Goal: Information Seeking & Learning: Find specific fact

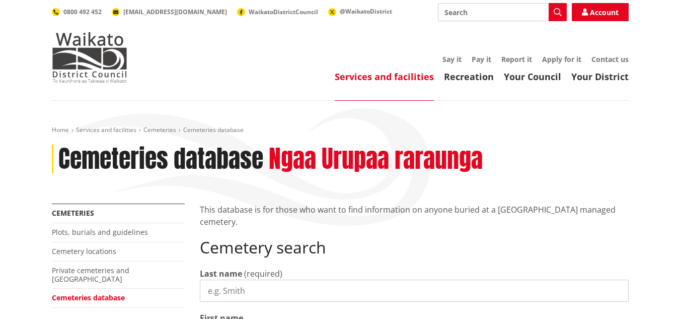
scroll to position [201, 0]
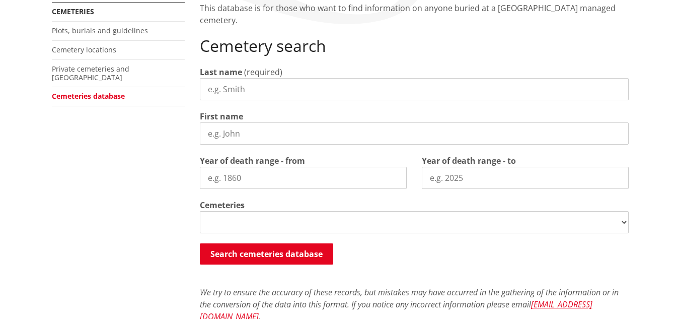
click at [267, 87] on input "Last name" at bounding box center [414, 89] width 429 height 22
select select
type input "[PERSON_NAME]"
click at [343, 126] on input "First name" at bounding box center [414, 133] width 429 height 22
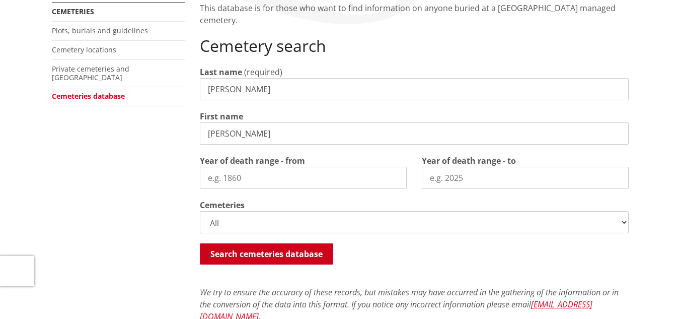
click at [254, 255] on button "Search cemeteries database" at bounding box center [266, 253] width 133 height 21
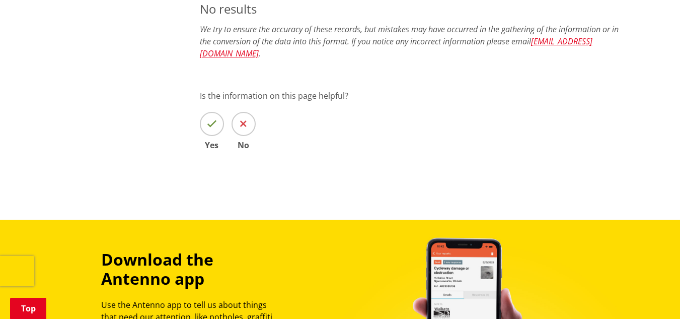
scroll to position [236, 0]
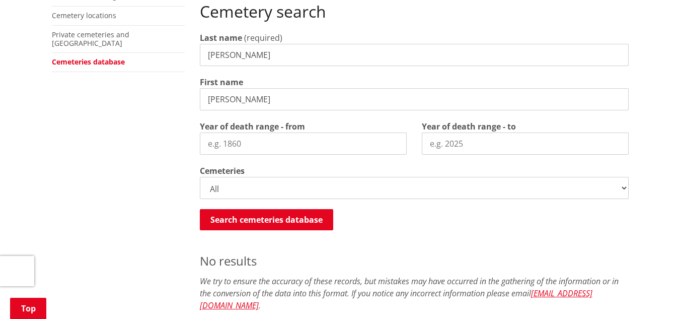
click at [262, 97] on input "[PERSON_NAME]" at bounding box center [414, 99] width 429 height 22
type input "D"
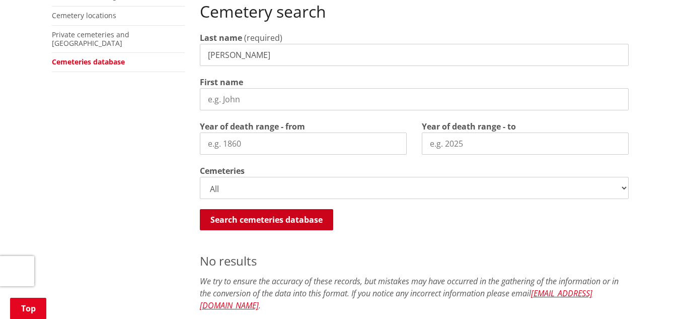
click at [292, 218] on button "Search cemeteries database" at bounding box center [266, 219] width 133 height 21
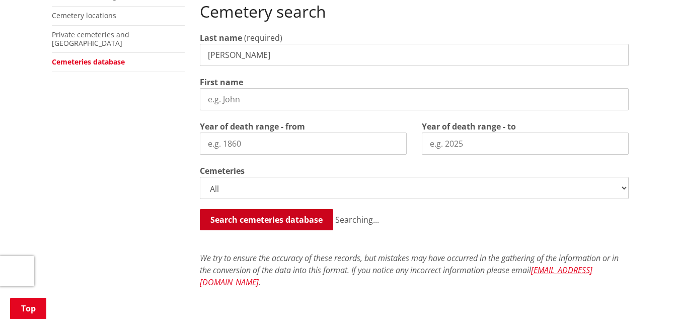
scroll to position [487, 0]
